Goal: Answer question/provide support

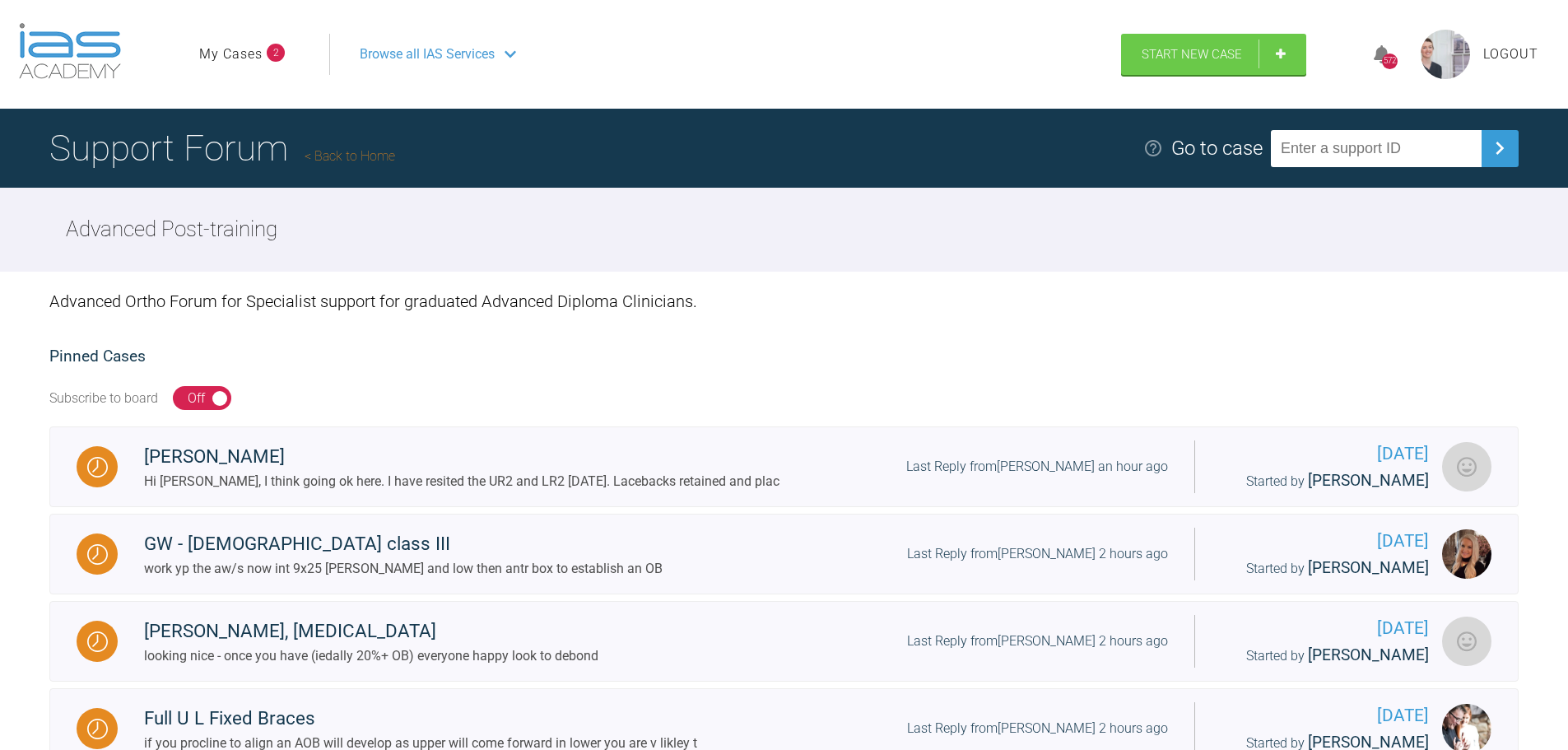
click at [236, 51] on link "My Cases" at bounding box center [230, 53] width 64 height 21
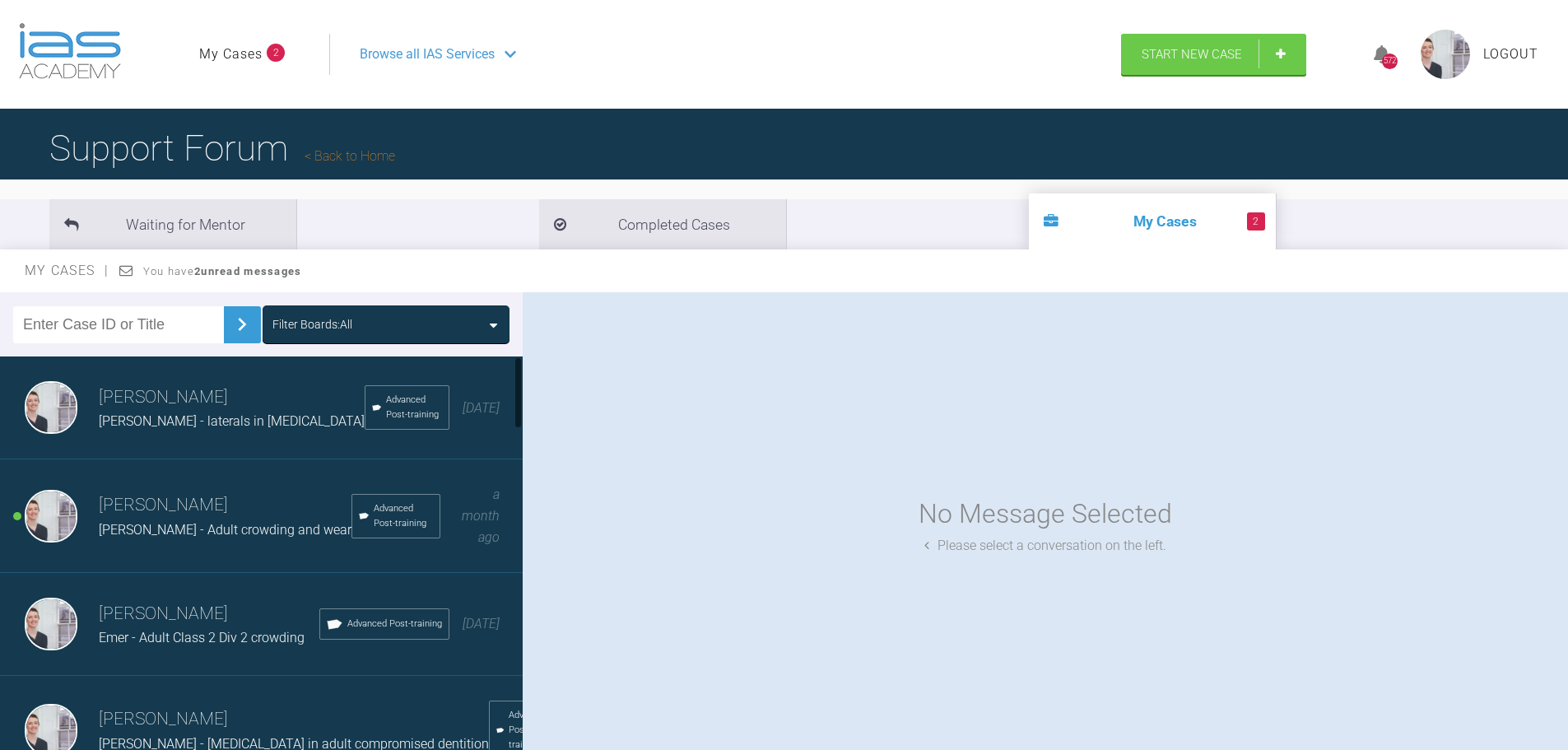
click at [240, 508] on h3 "[PERSON_NAME]" at bounding box center [225, 505] width 252 height 28
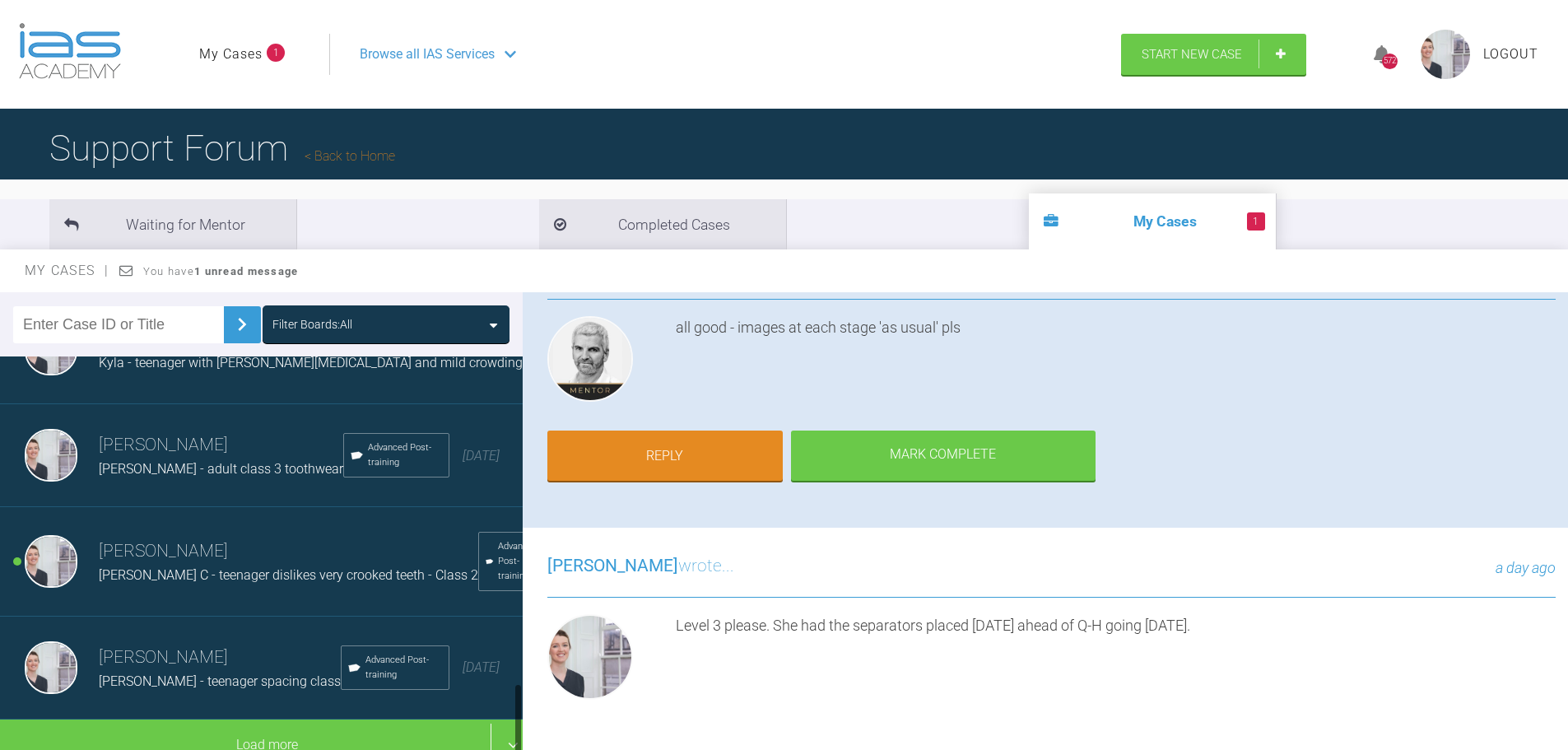
scroll to position [1813, 0]
click at [276, 540] on h3 "[PERSON_NAME]" at bounding box center [288, 552] width 380 height 28
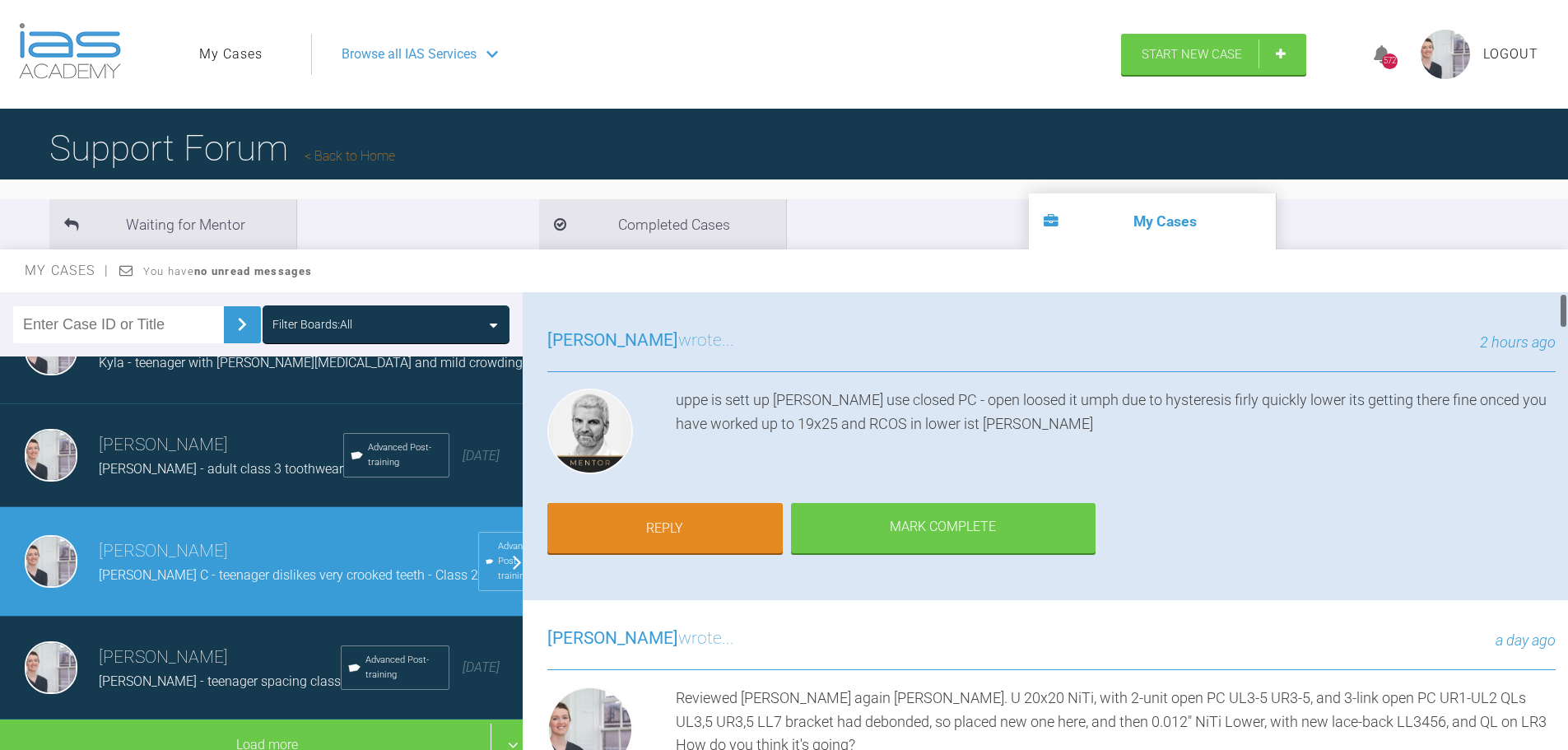
scroll to position [0, 0]
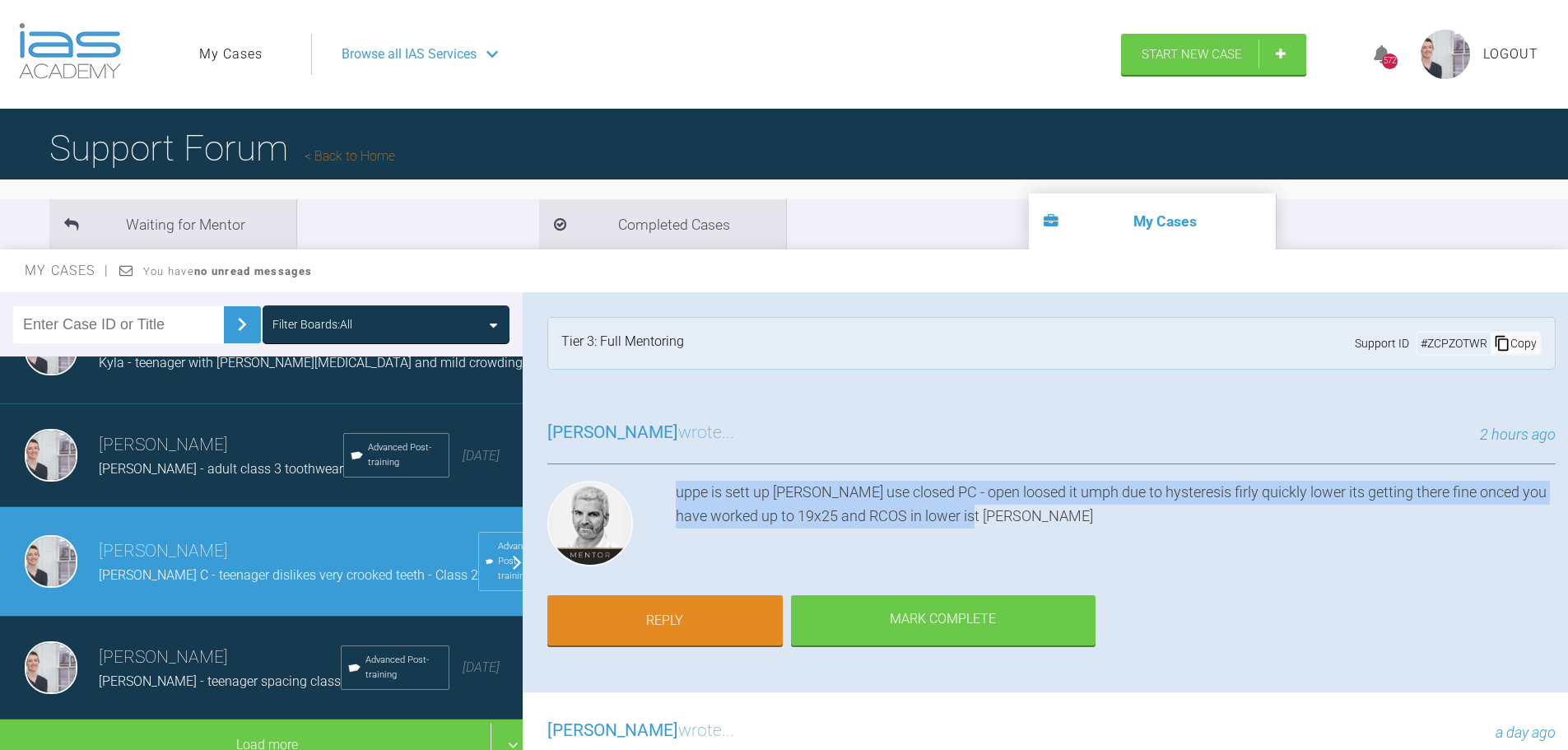
drag, startPoint x: 677, startPoint y: 488, endPoint x: 1067, endPoint y: 515, distance: 390.9
click at [1067, 515] on div "uppe is sett up nicley use closed PC - open loosed it umph due to hysteresis fi…" at bounding box center [1116, 527] width 880 height 92
copy div "uppe is sett up nicley use closed PC - open loosed it umph due to hysteresis fi…"
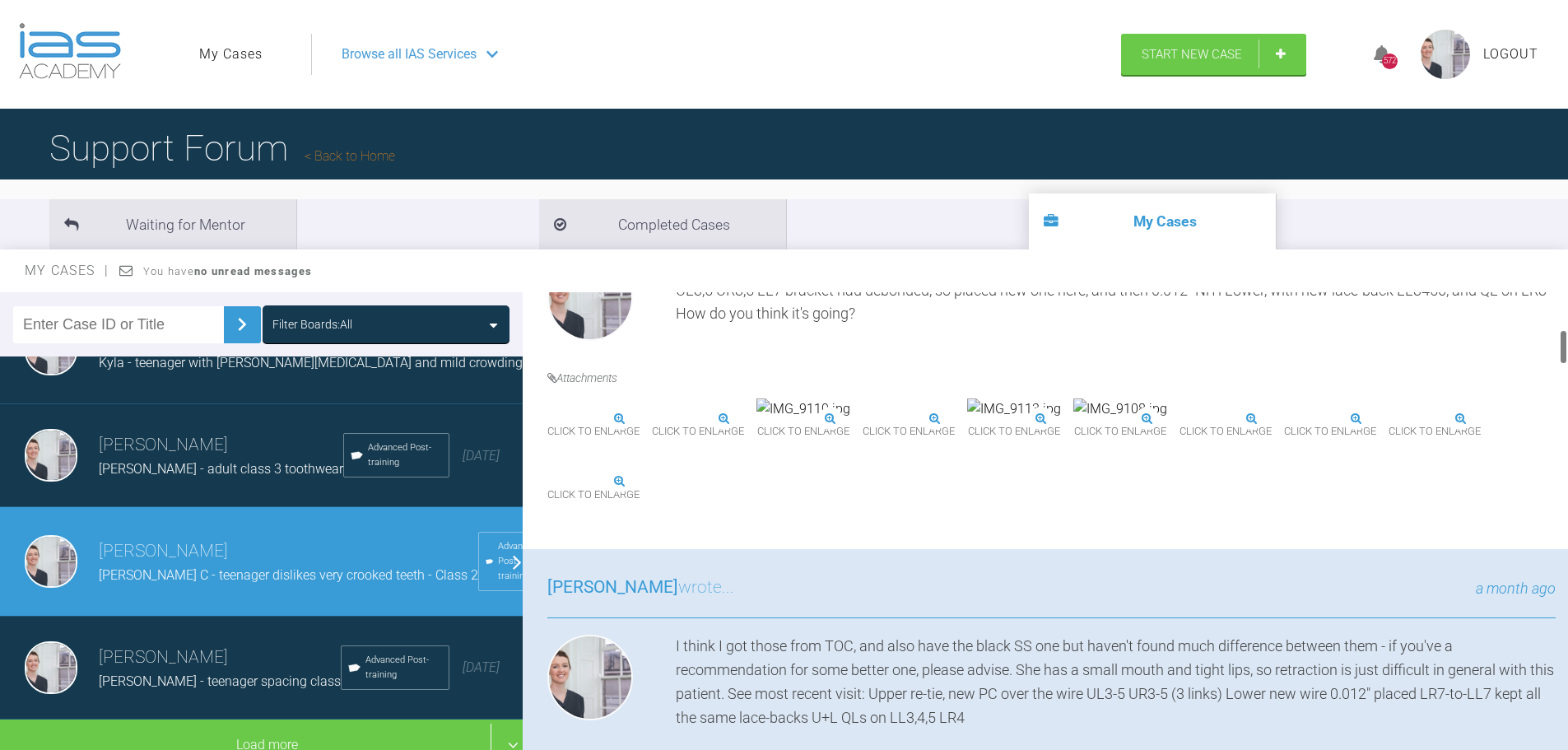
scroll to position [494, 0]
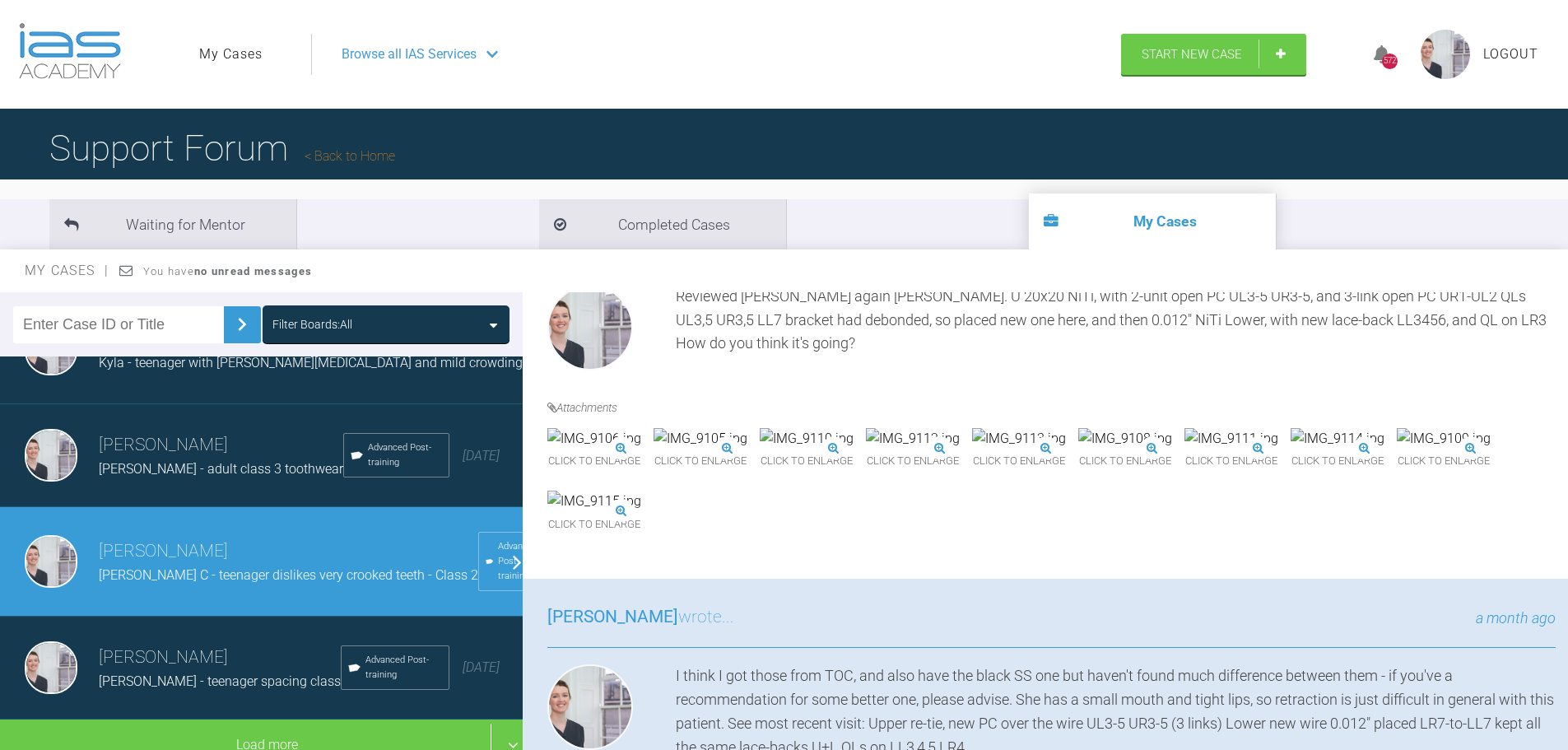
click at [641, 447] on div "Click to enlarge" at bounding box center [594, 451] width 94 height 46
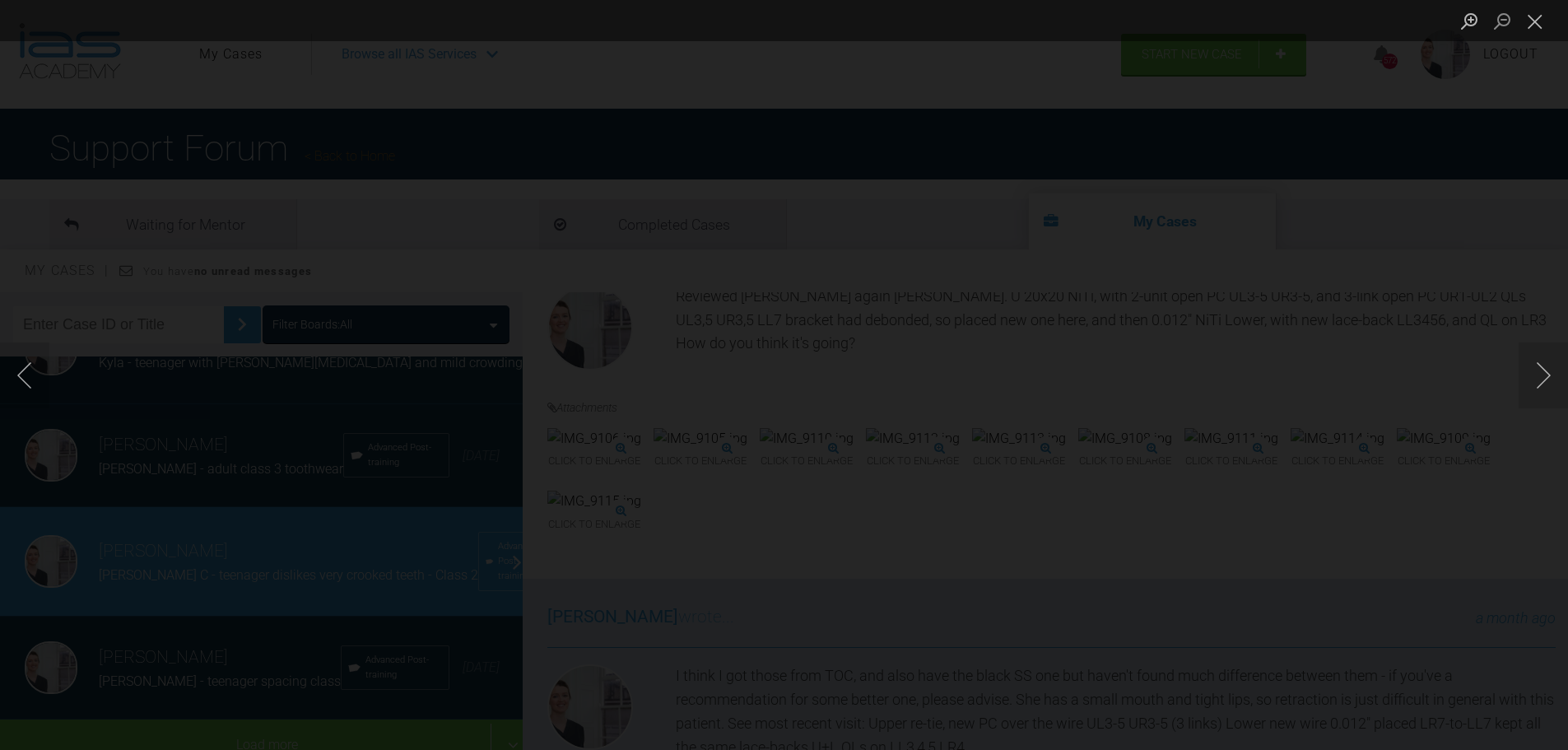
click at [1383, 586] on div "Lightbox" at bounding box center [784, 375] width 1568 height 750
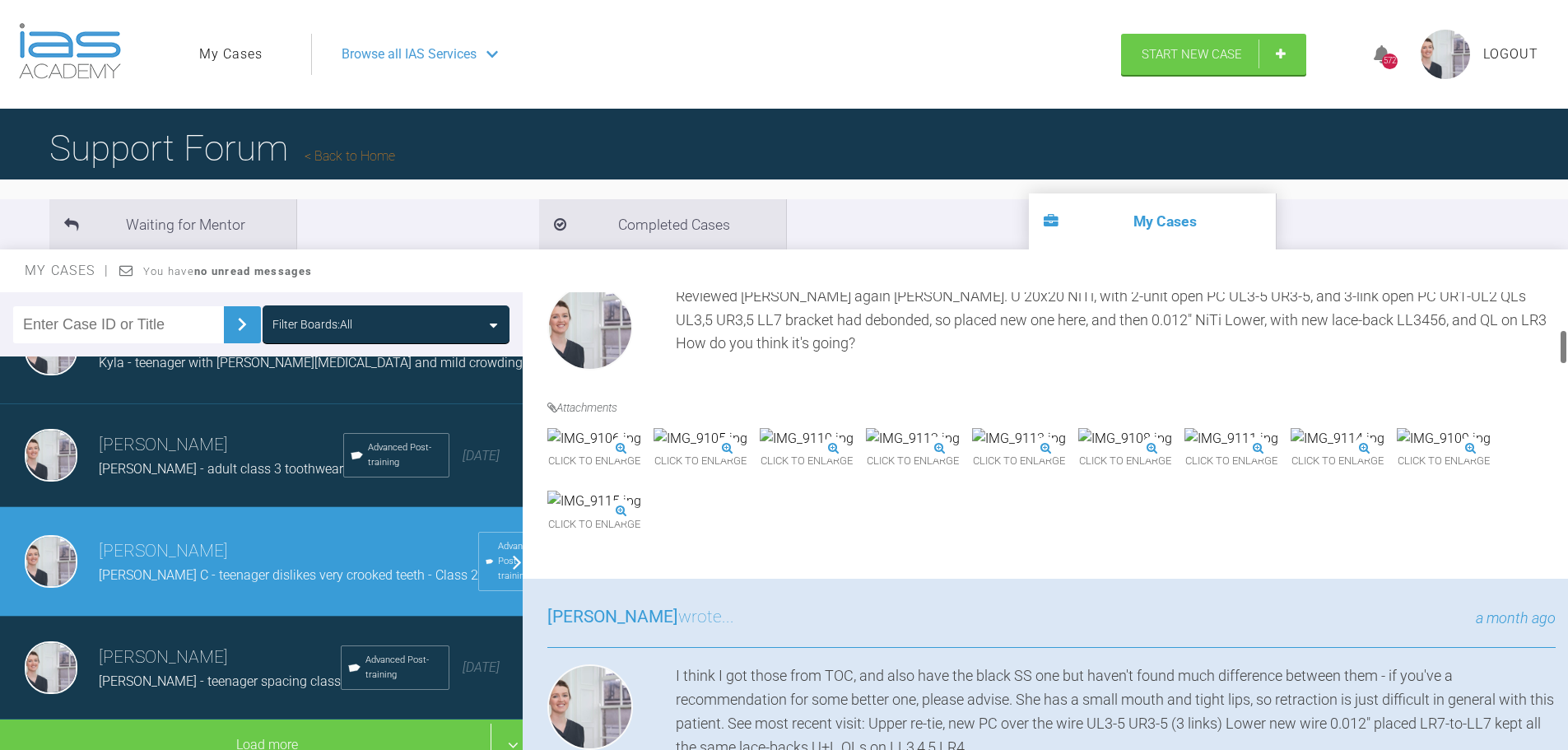
click at [641, 450] on img at bounding box center [594, 439] width 94 height 21
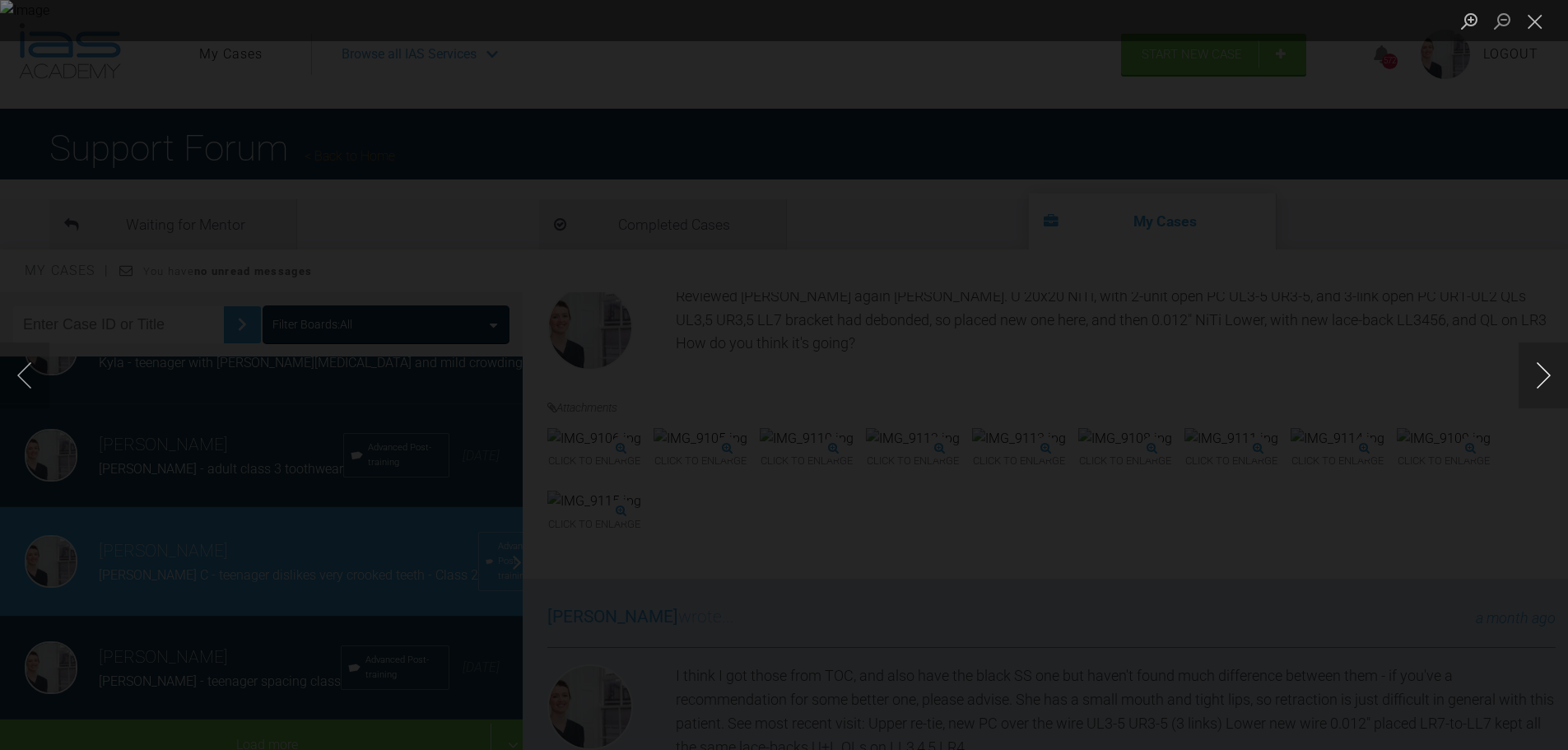
click at [1548, 375] on button "Next image" at bounding box center [1544, 375] width 50 height 65
click at [1550, 375] on button "Next image" at bounding box center [1544, 375] width 50 height 65
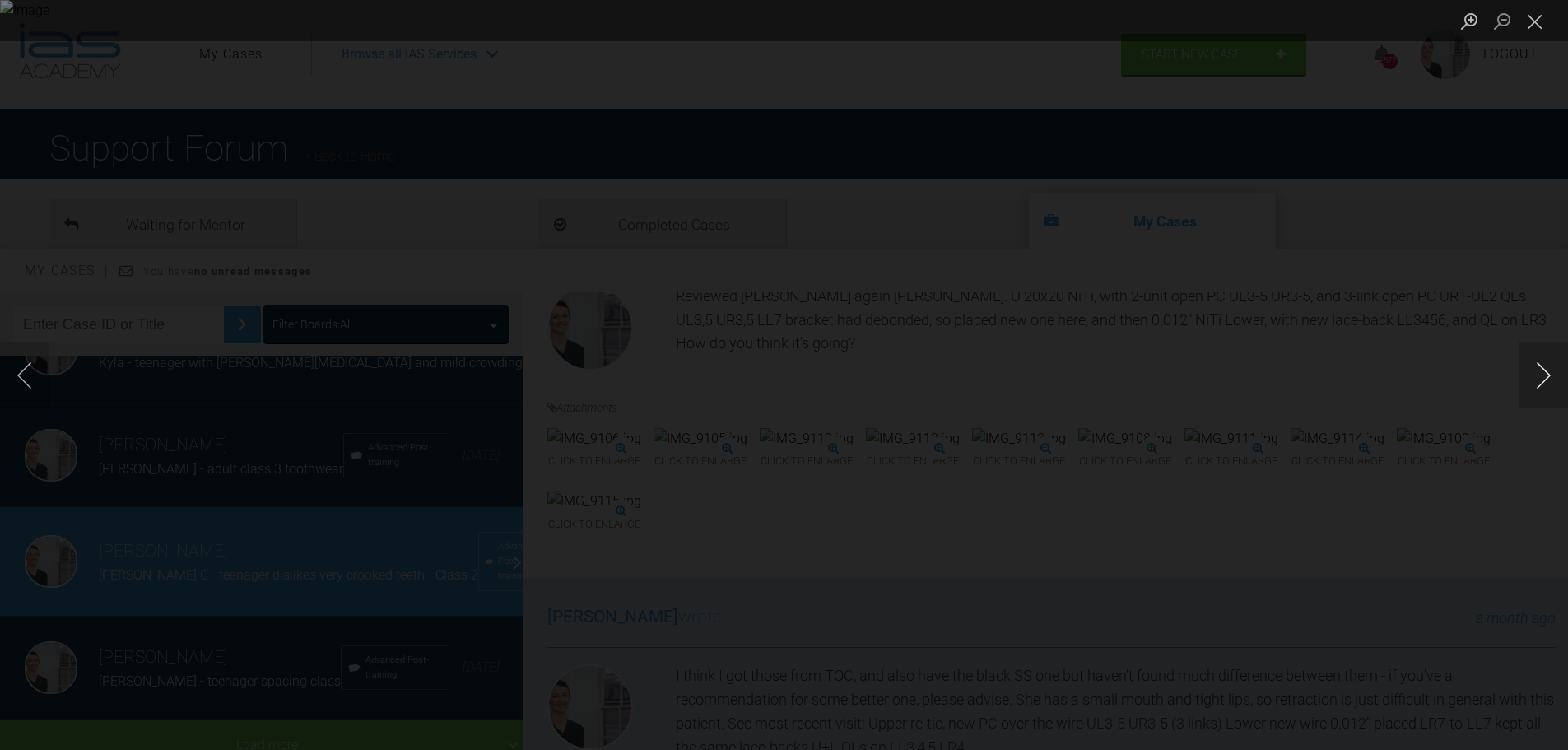
click at [1550, 375] on button "Next image" at bounding box center [1544, 375] width 50 height 65
click at [1551, 375] on button "Next image" at bounding box center [1544, 375] width 50 height 65
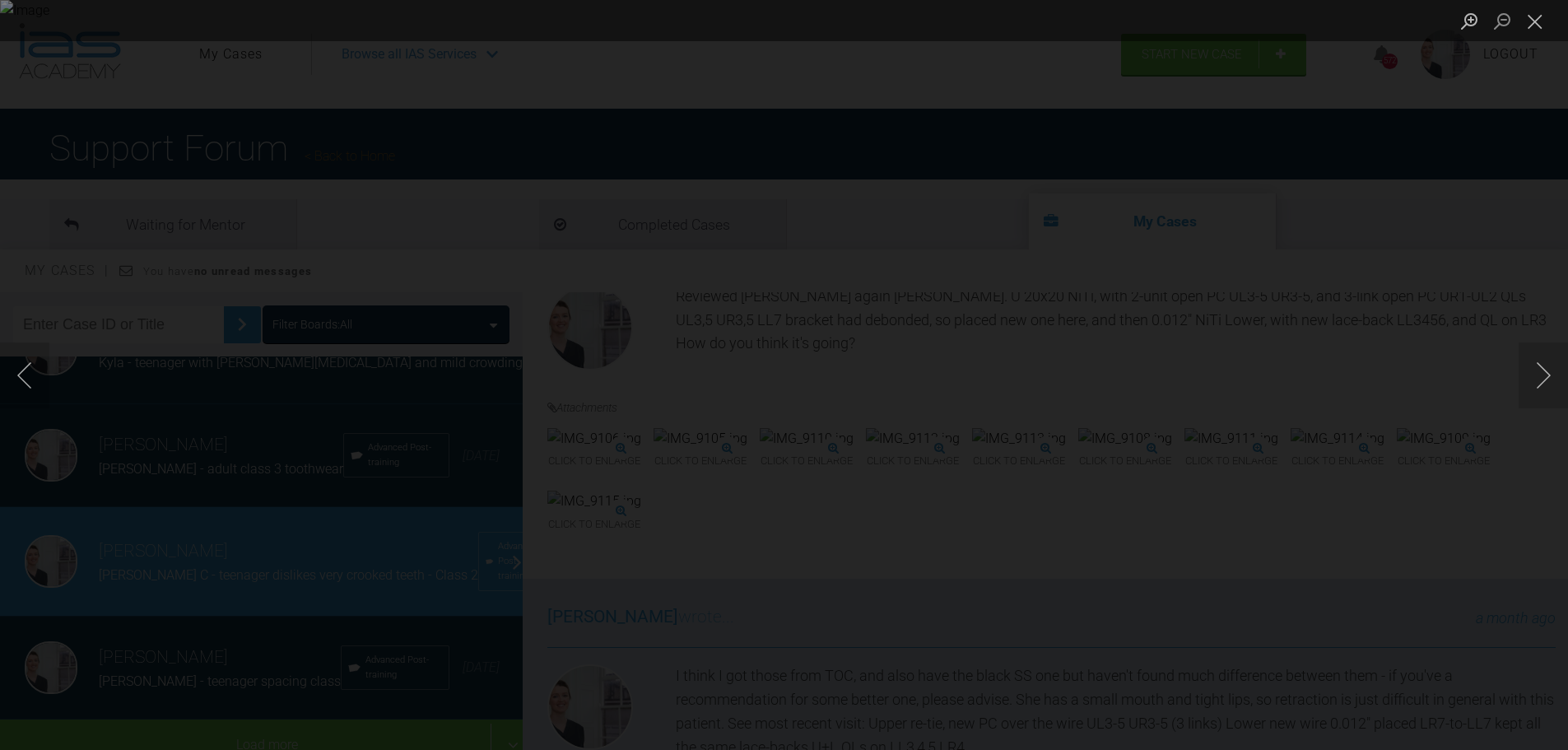
click at [1421, 215] on div "Lightbox" at bounding box center [784, 375] width 1568 height 750
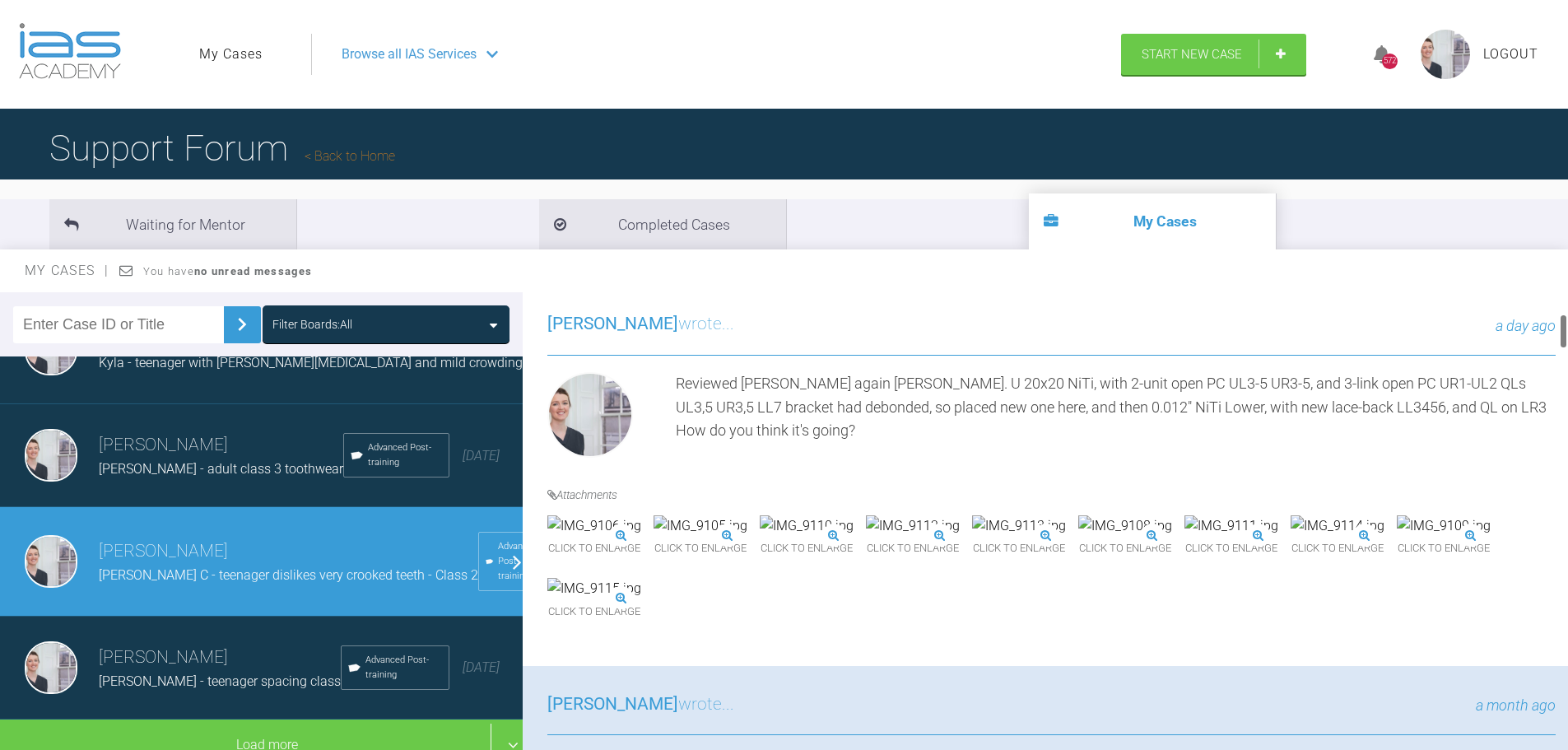
scroll to position [412, 0]
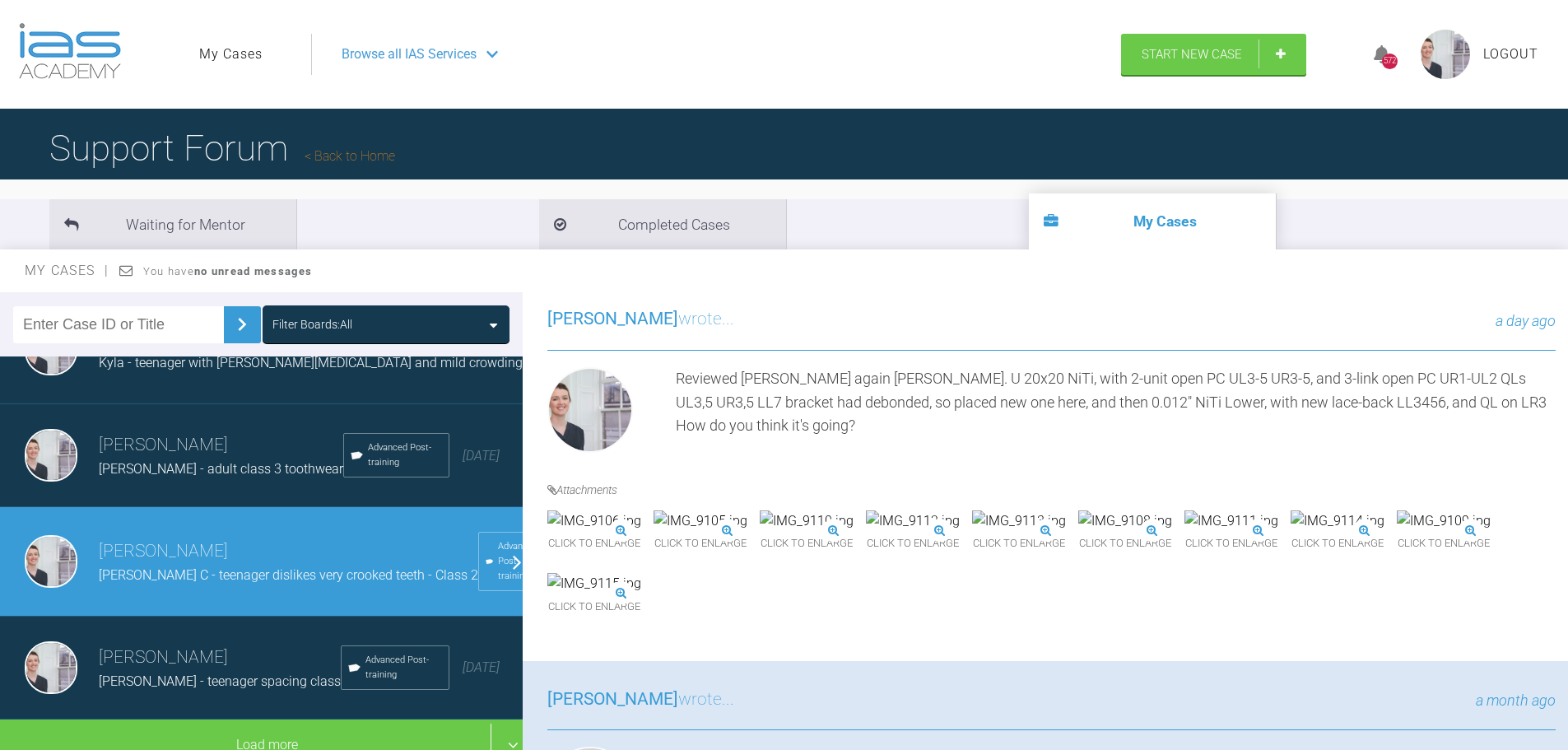
click at [641, 530] on div "Click to enlarge" at bounding box center [594, 533] width 94 height 46
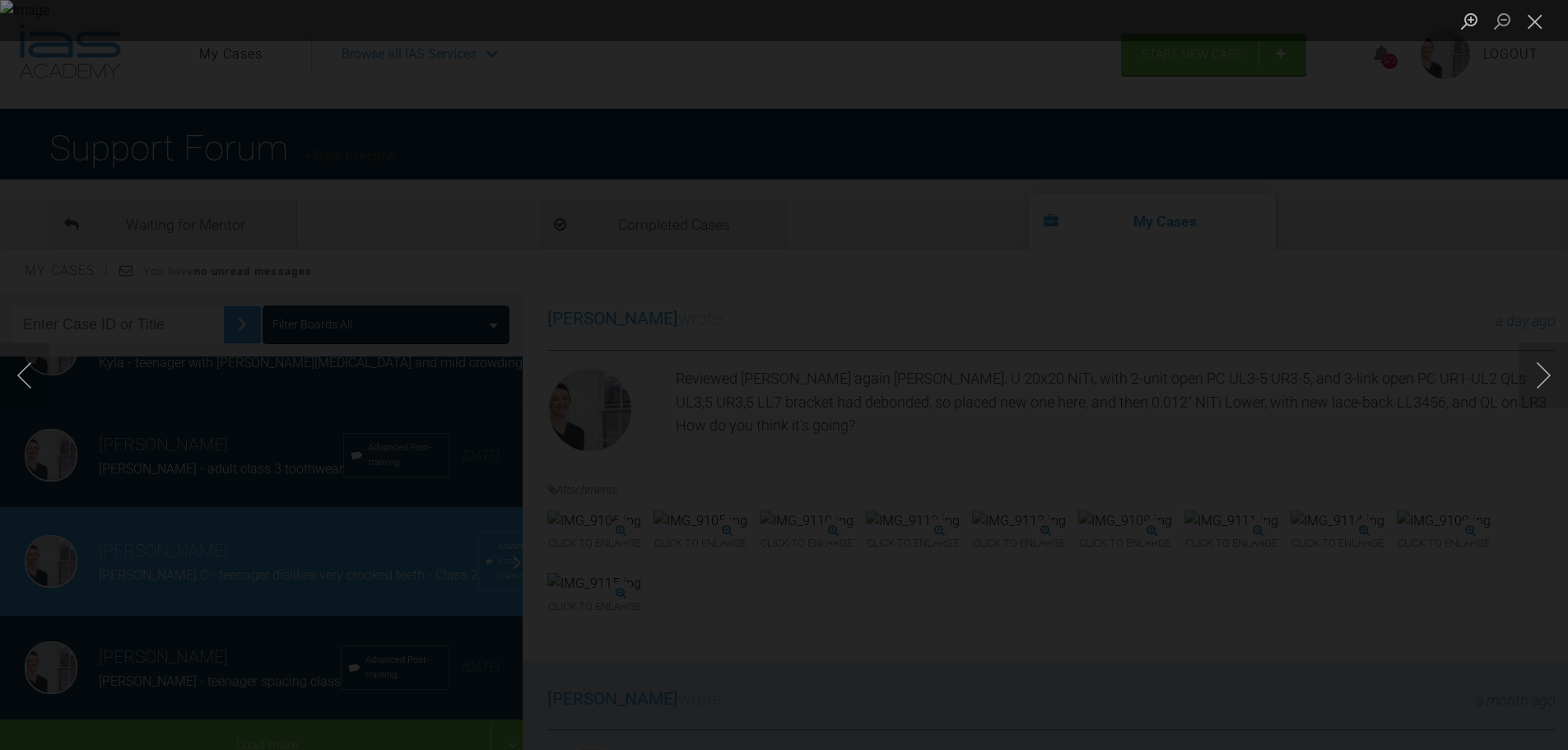
click at [1412, 207] on div "Lightbox" at bounding box center [784, 375] width 1568 height 750
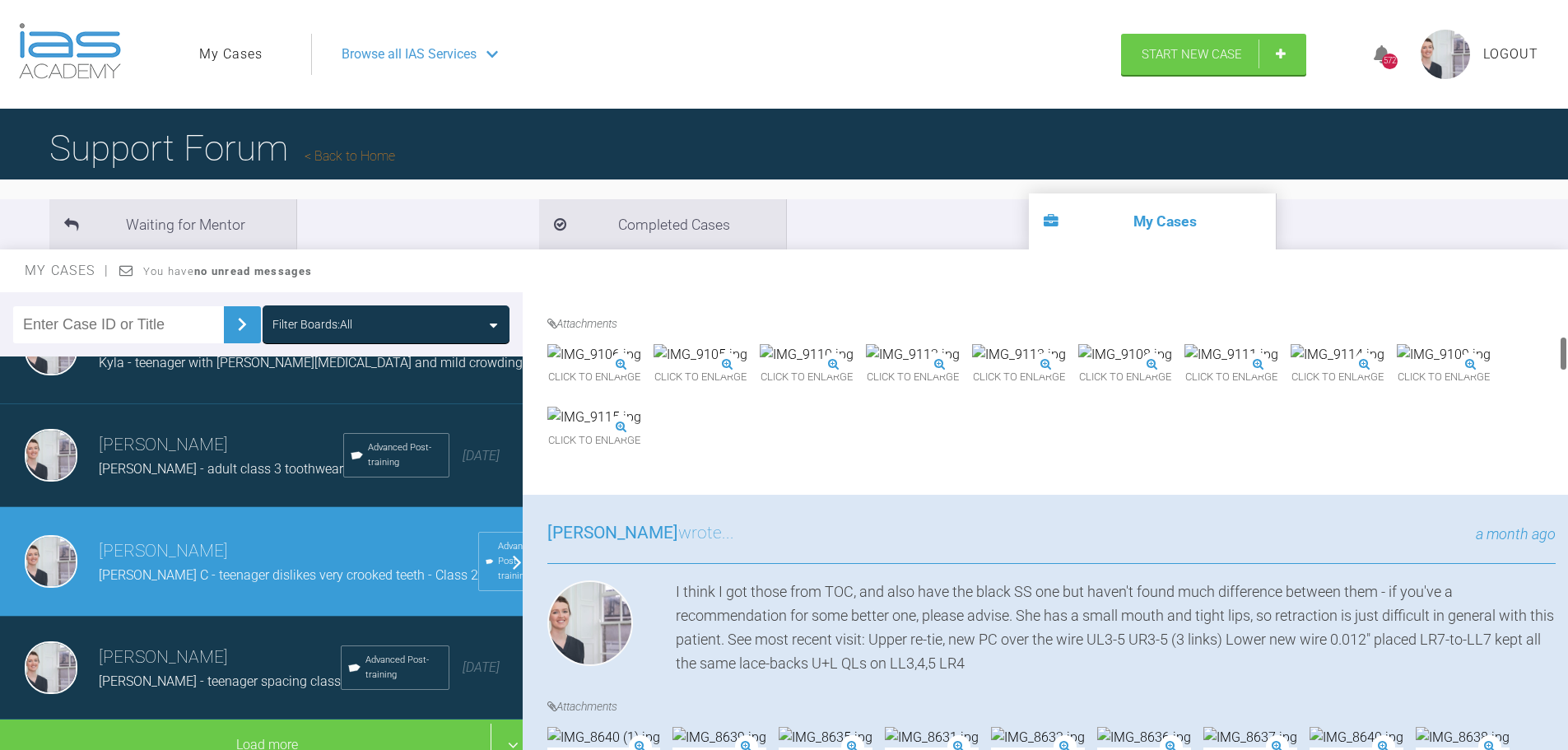
scroll to position [577, 0]
click at [1066, 369] on div "Click to enlarge" at bounding box center [1019, 369] width 94 height 46
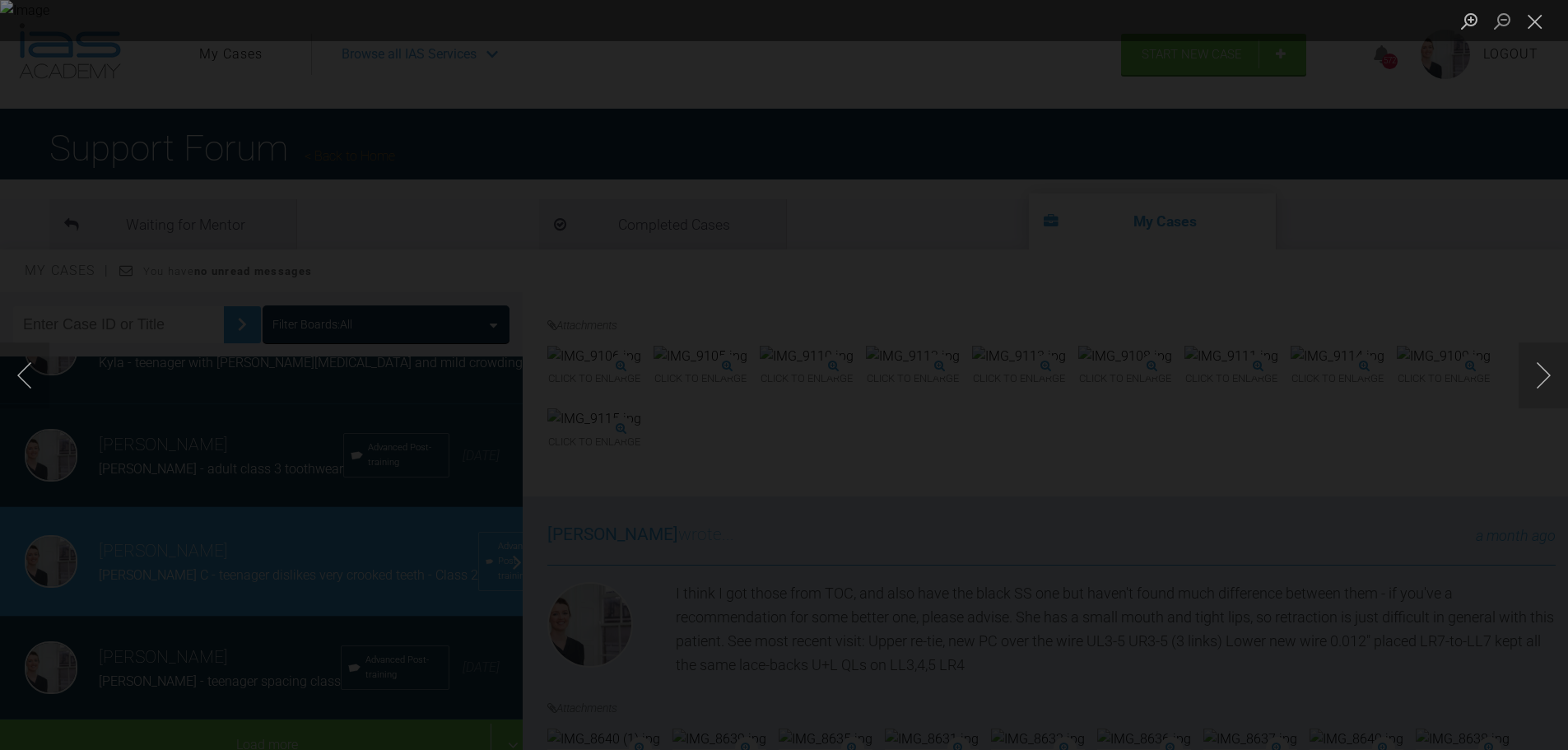
click at [1462, 258] on div "Lightbox" at bounding box center [784, 375] width 1568 height 750
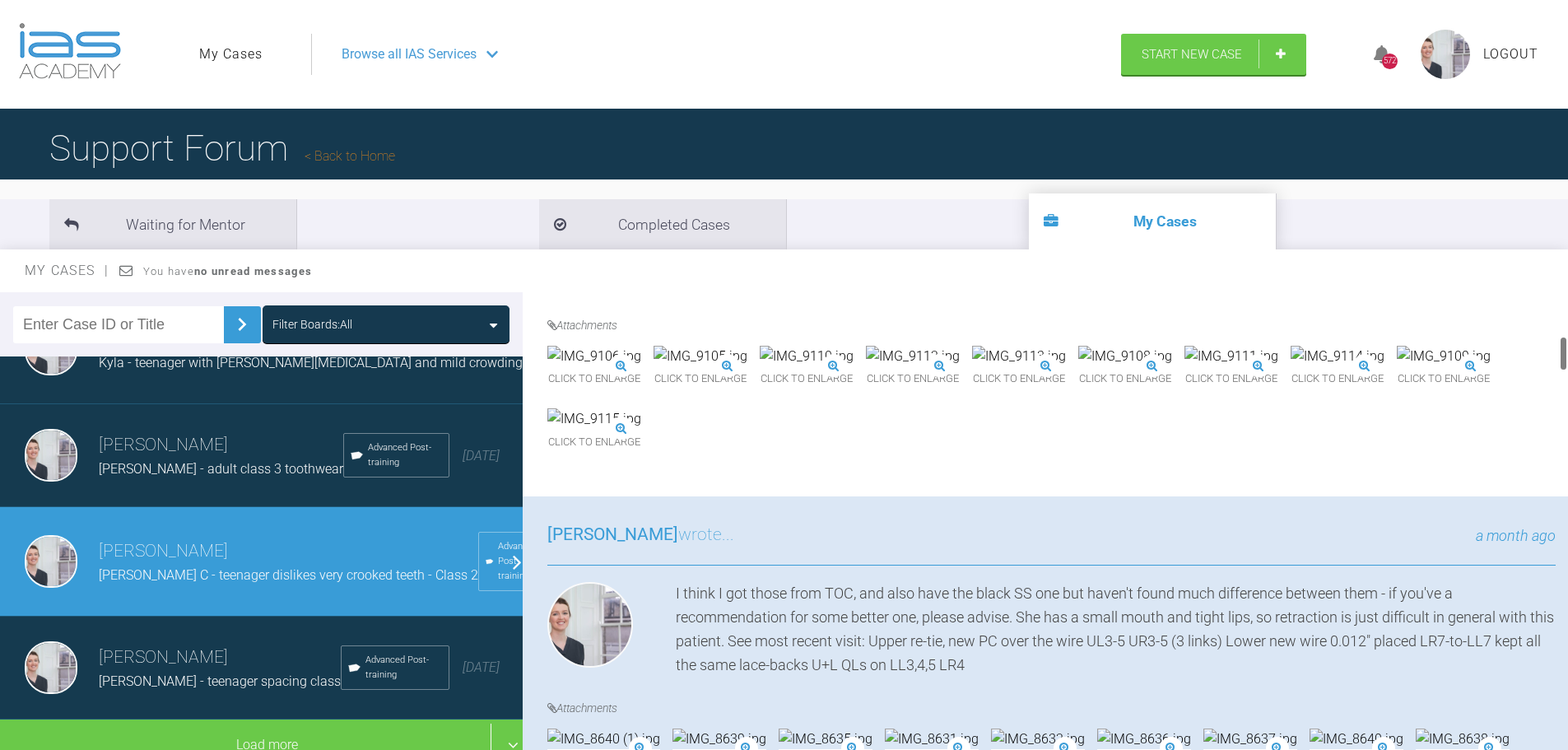
click at [854, 363] on div "Click to enlarge" at bounding box center [807, 369] width 94 height 46
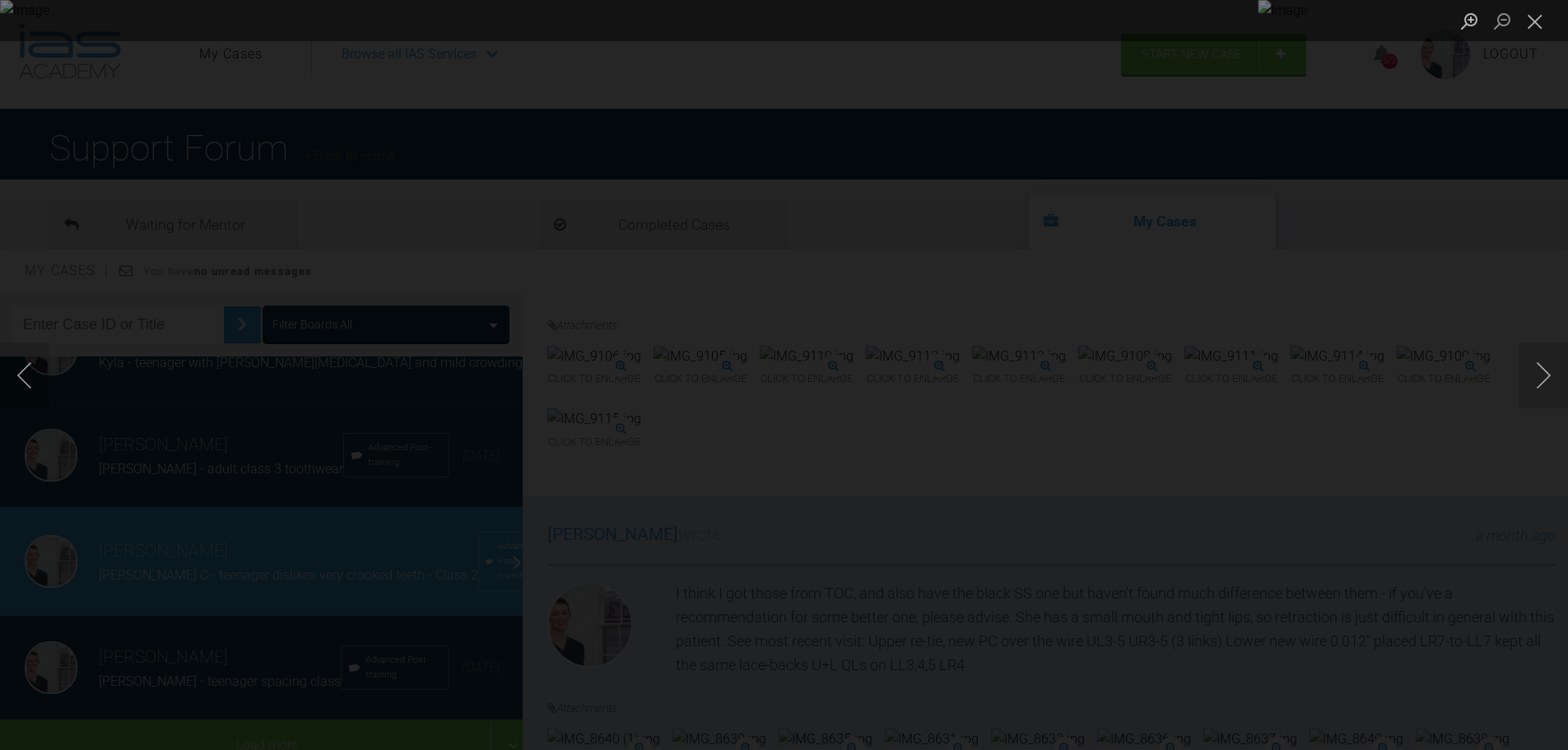
click at [1486, 268] on div "Lightbox" at bounding box center [784, 375] width 1568 height 750
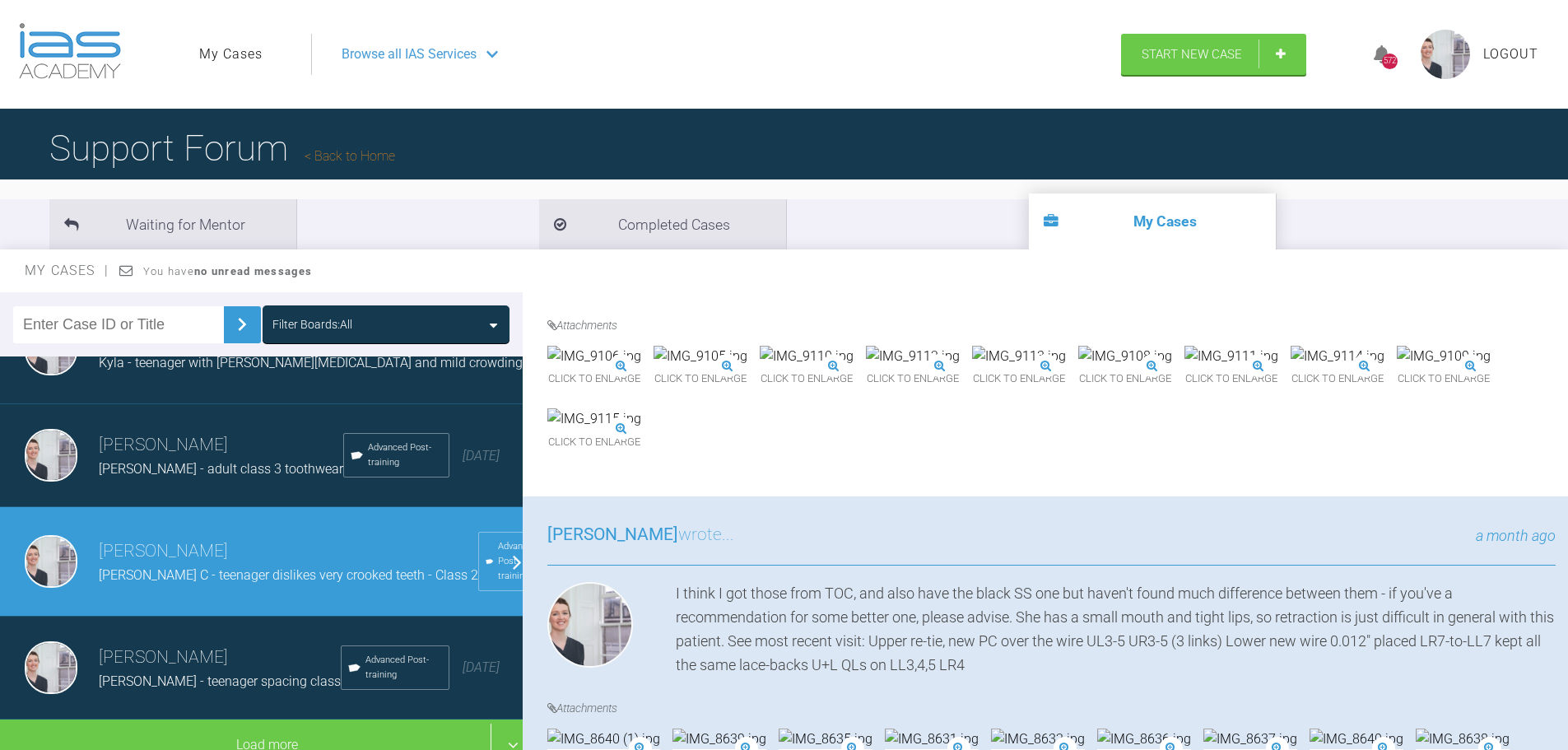
click at [1079, 392] on div "Click to enlarge" at bounding box center [1126, 369] width 94 height 46
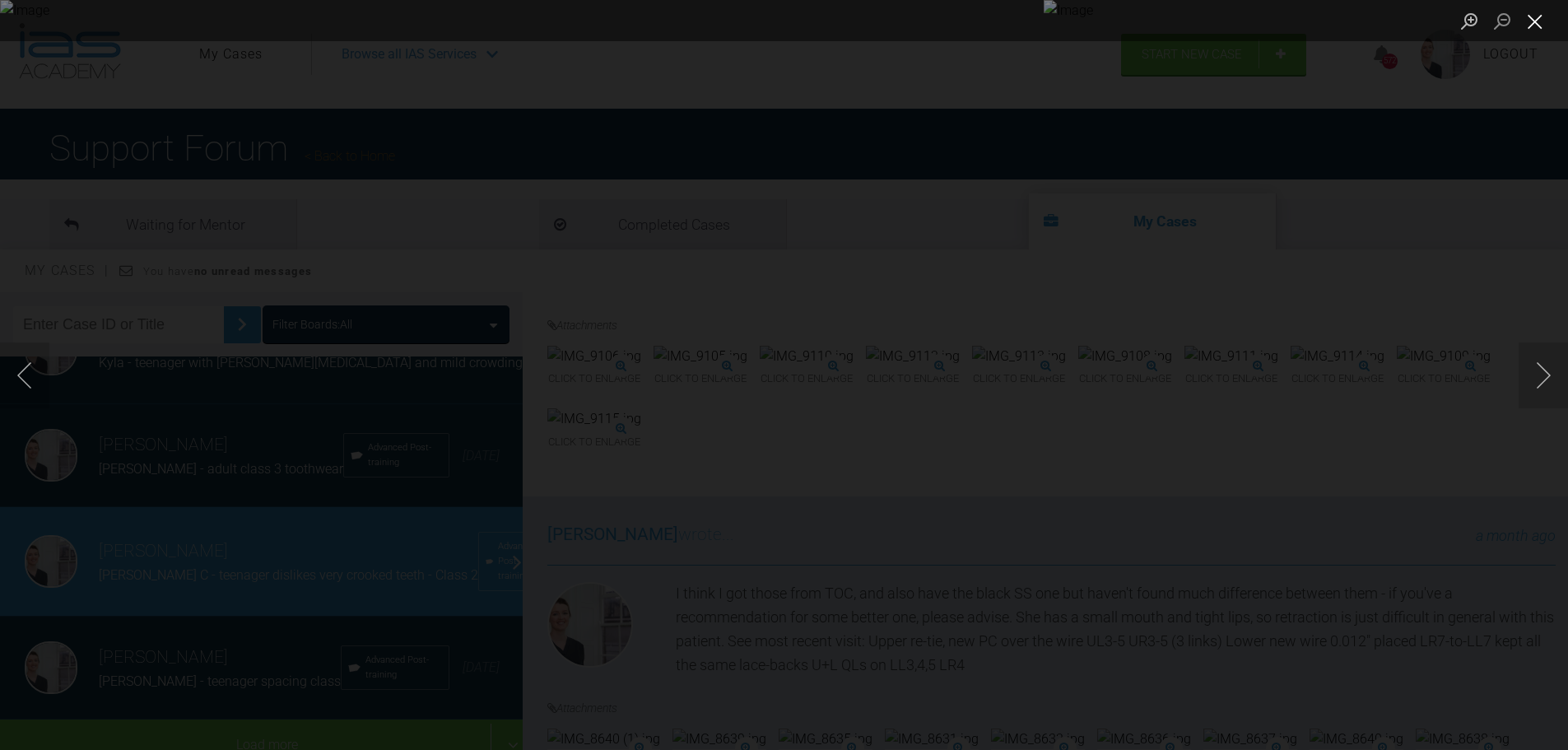
click at [1542, 18] on button "Close lightbox" at bounding box center [1536, 20] width 33 height 29
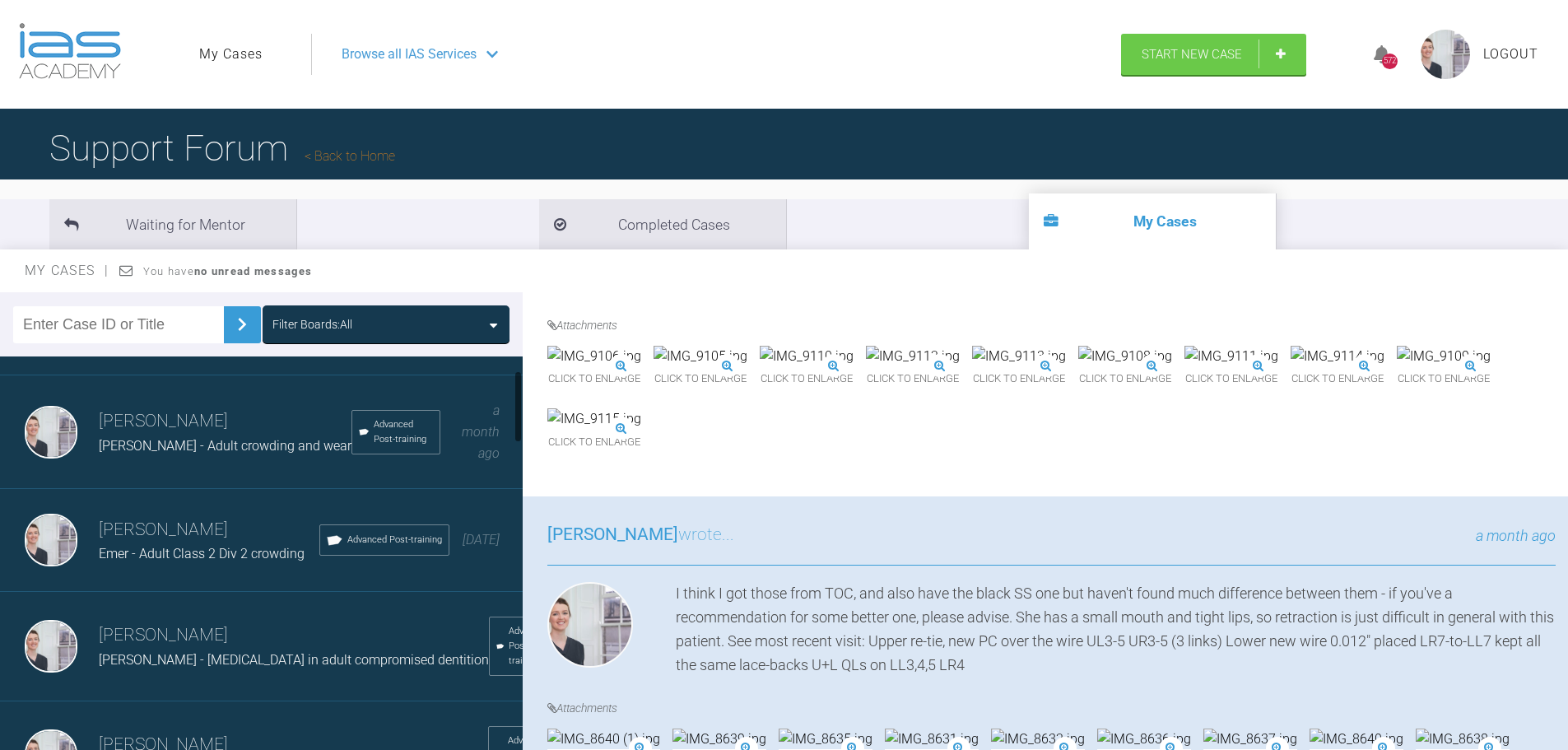
scroll to position [0, 0]
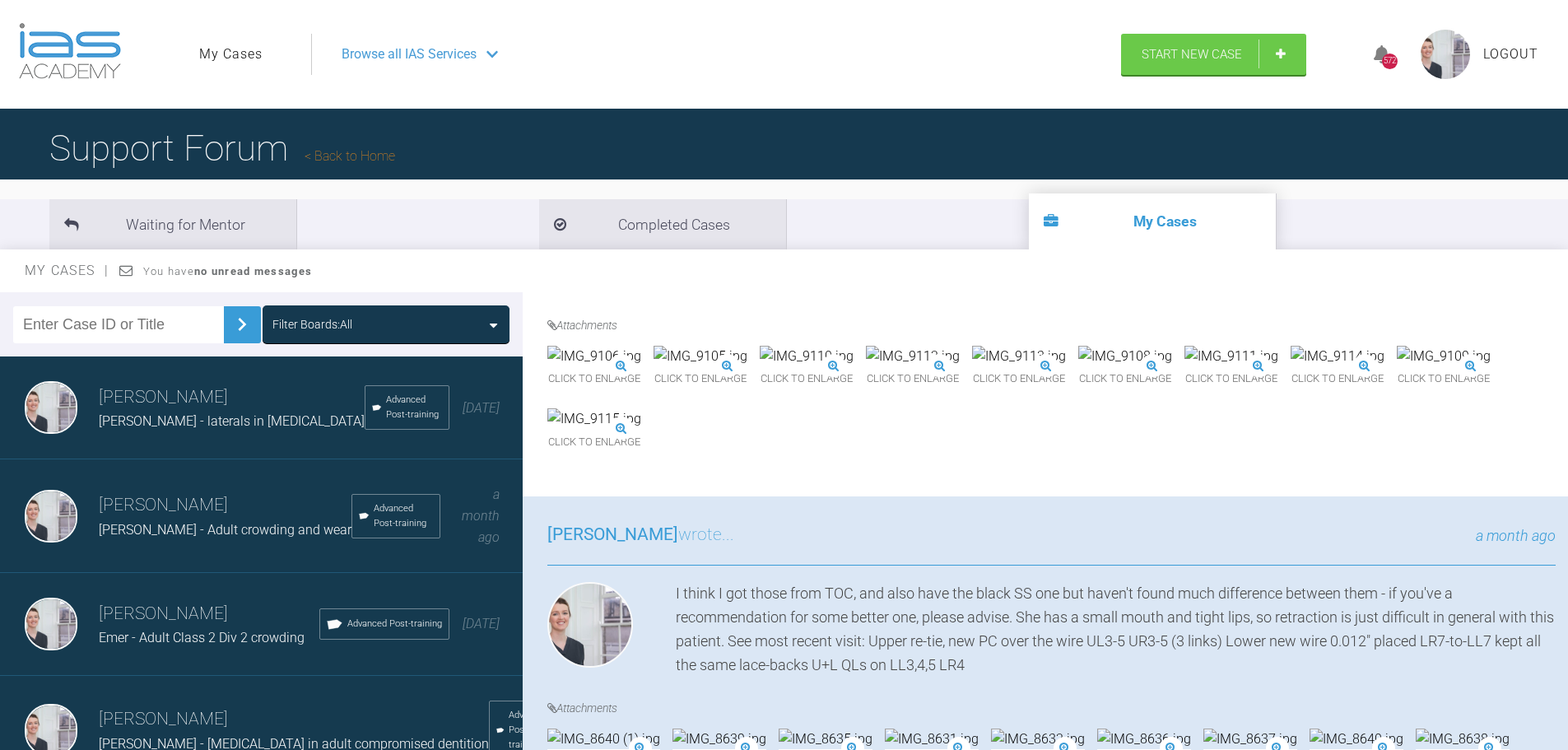
click at [893, 60] on div "Browse all IAS Services" at bounding box center [709, 54] width 765 height 41
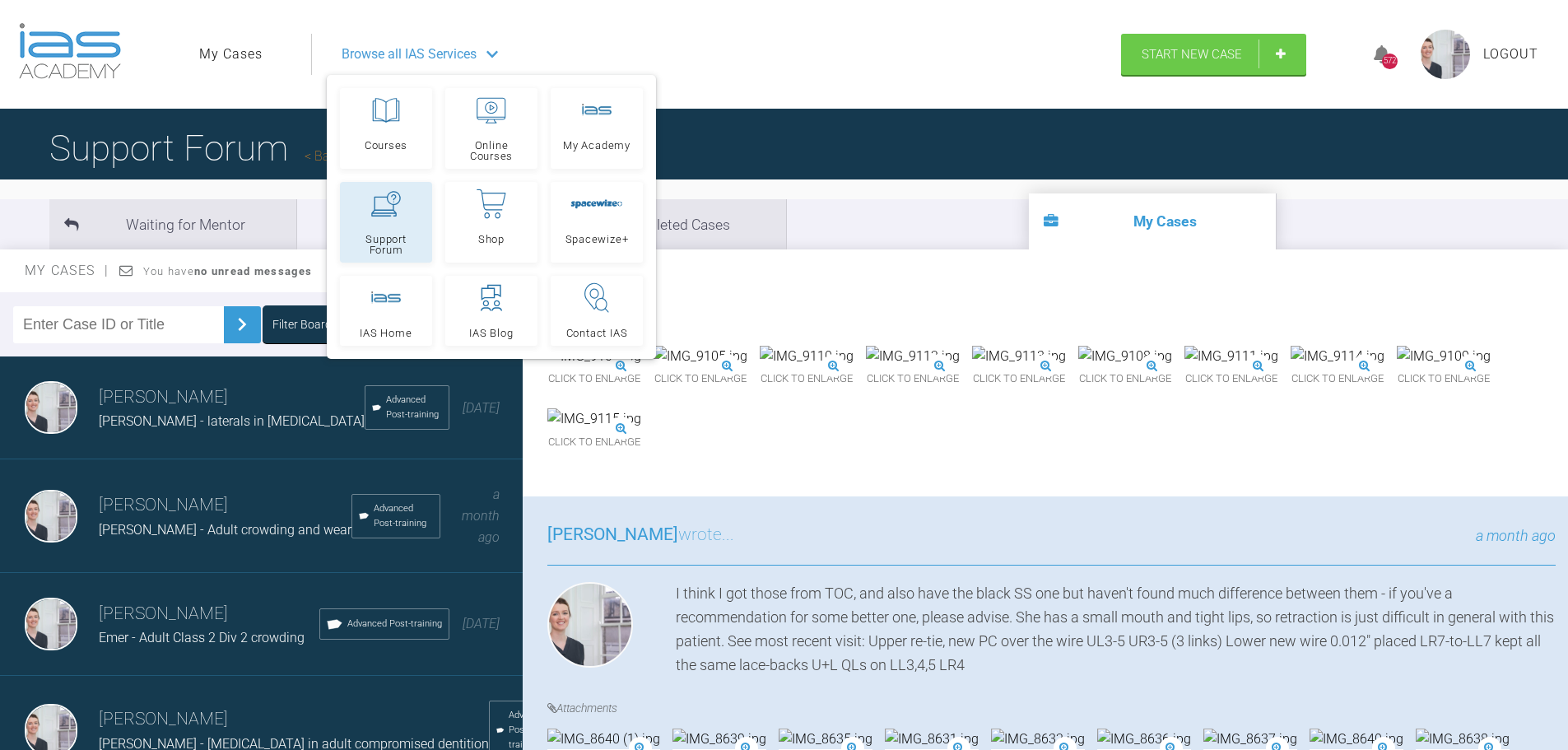
click at [380, 257] on link "Support Forum" at bounding box center [386, 222] width 92 height 81
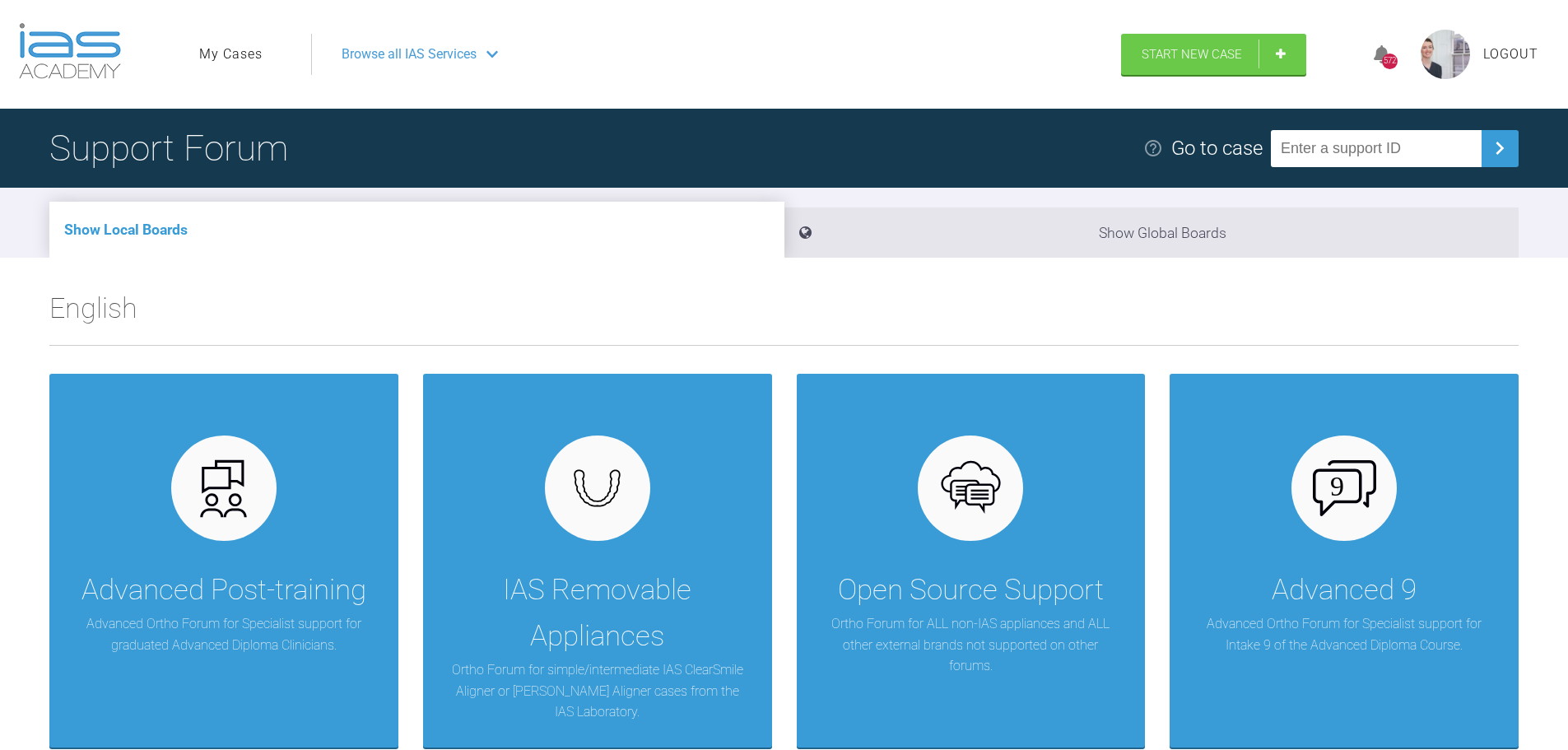
scroll to position [329, 0]
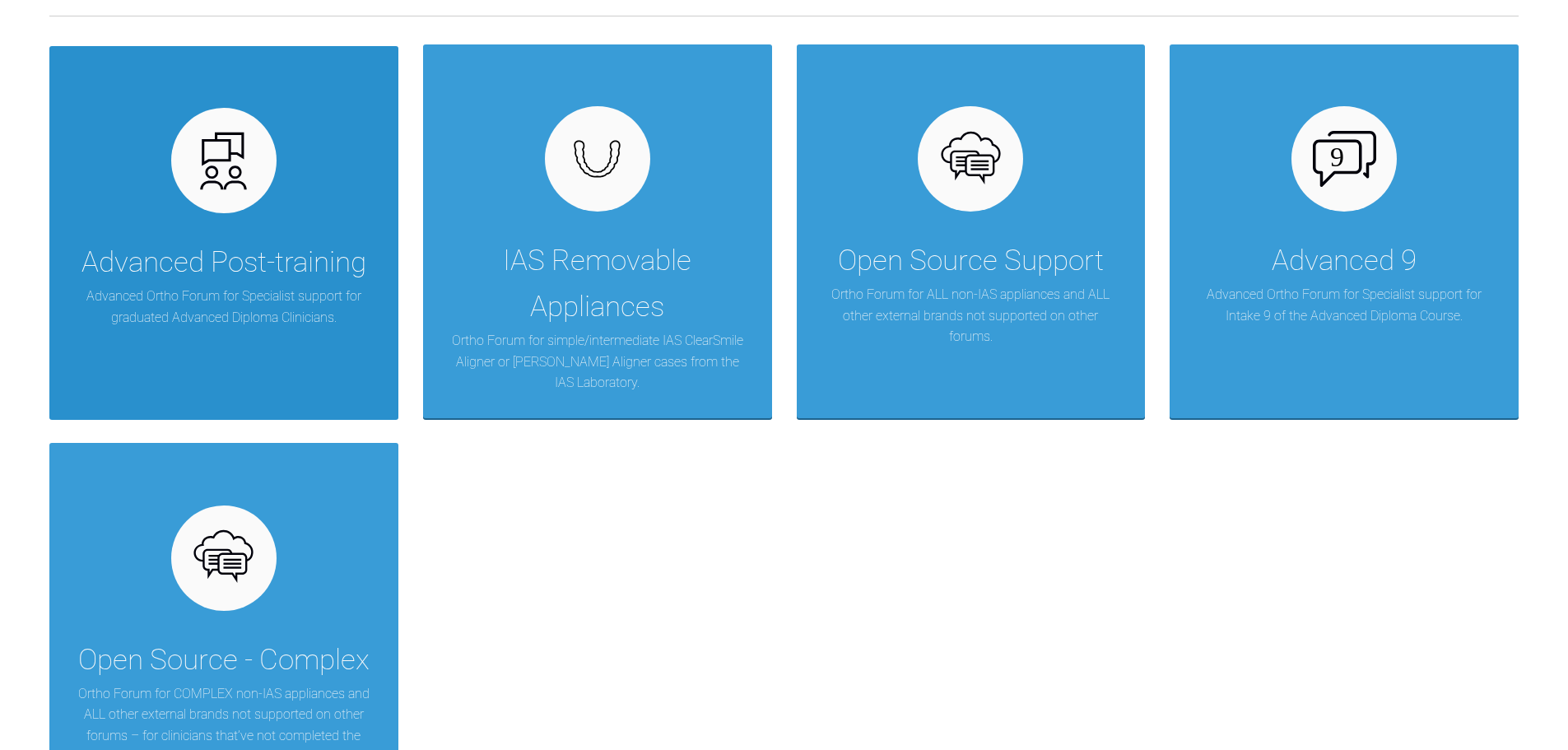
click at [305, 264] on div "Advanced Post-training" at bounding box center [223, 263] width 285 height 46
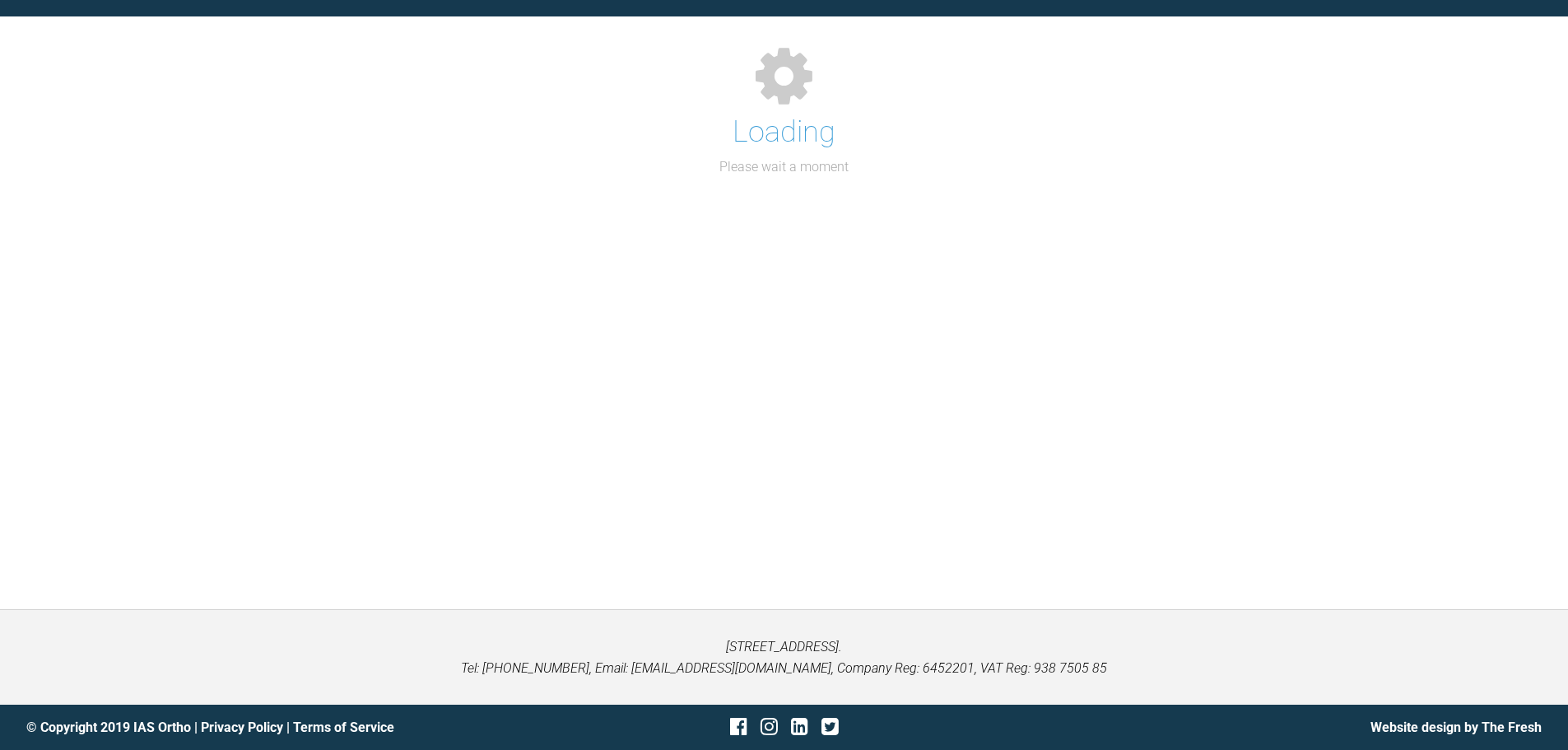
scroll to position [329, 0]
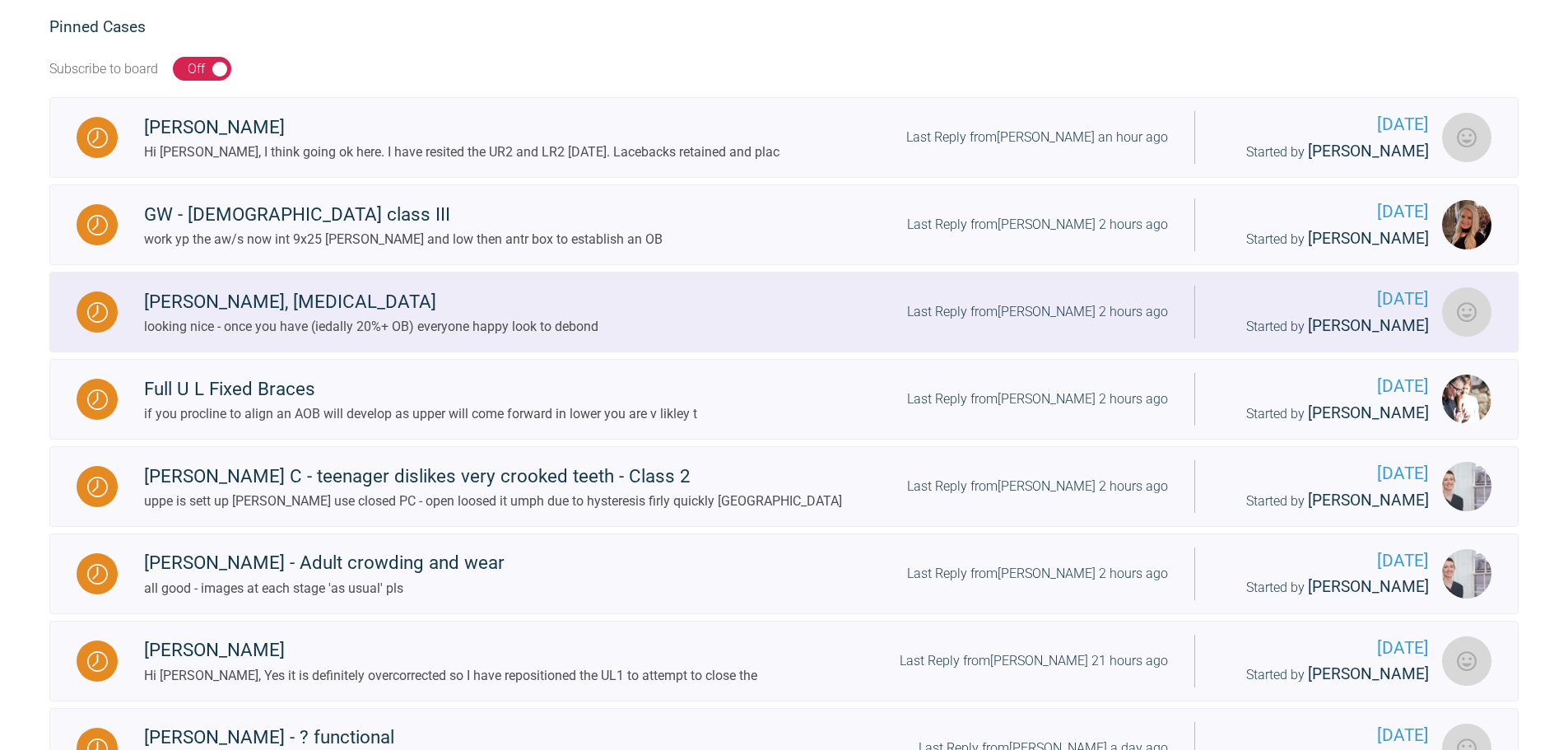
click at [673, 322] on div "[PERSON_NAME], [MEDICAL_DATA] looking nice - once you have (iedally 20%+ OB) ev…" at bounding box center [656, 312] width 1077 height 51
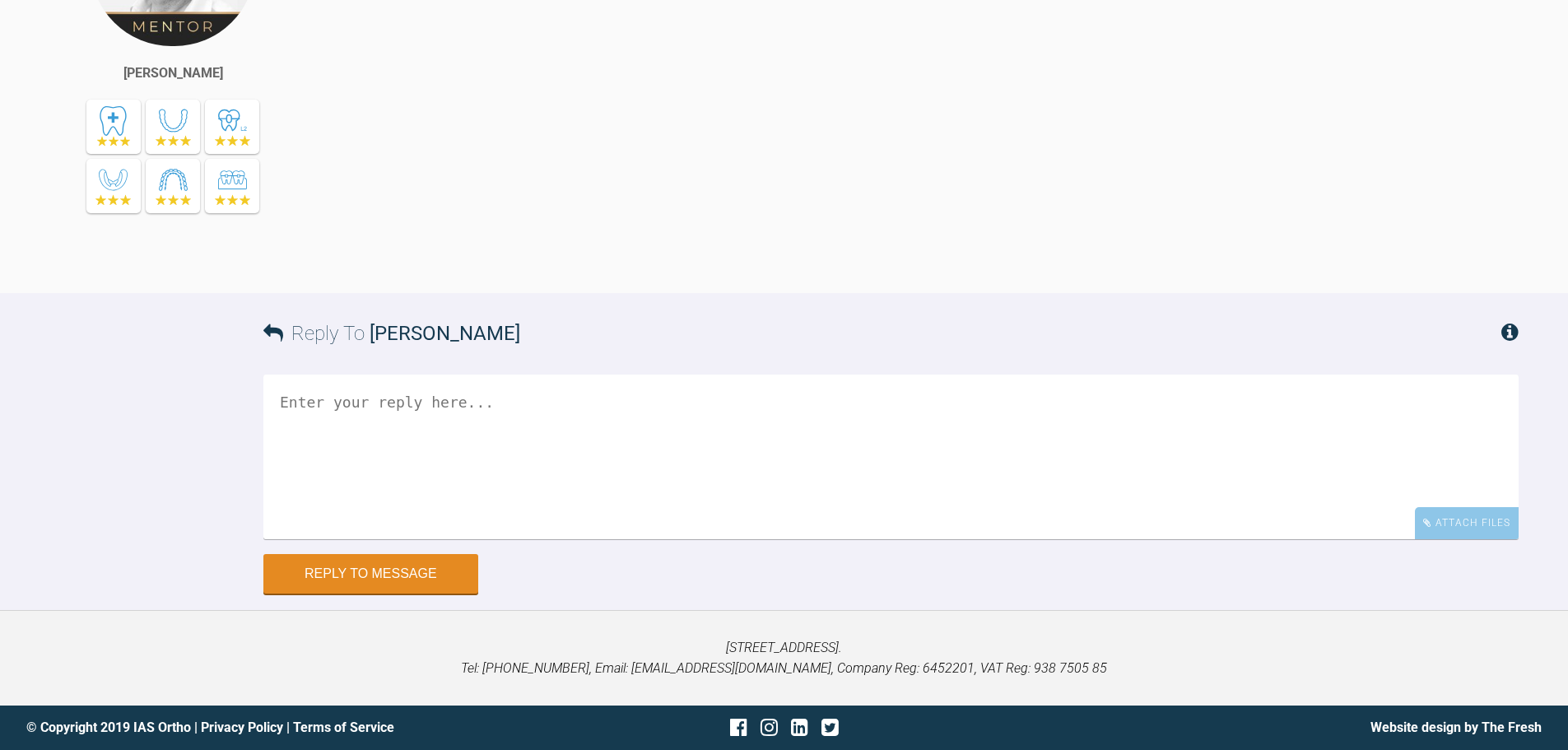
scroll to position [13436, 0]
